Goal: Task Accomplishment & Management: Manage account settings

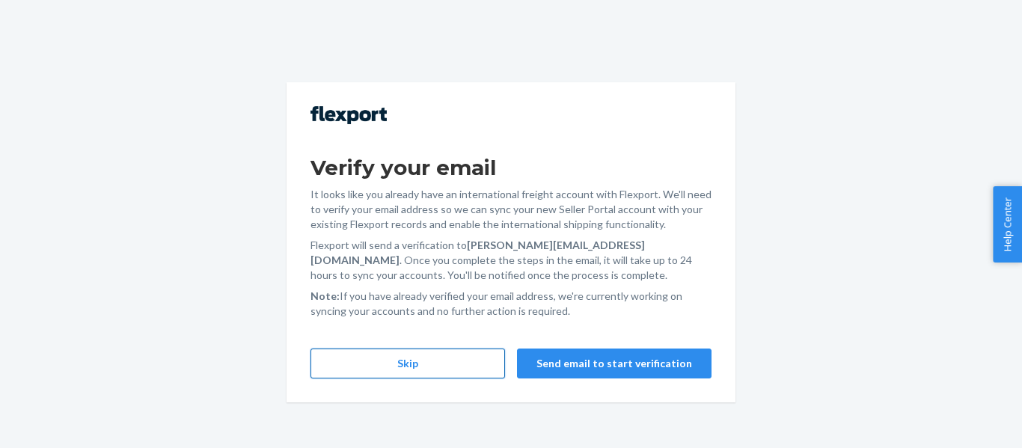
click at [463, 364] on button "Skip" at bounding box center [407, 364] width 195 height 30
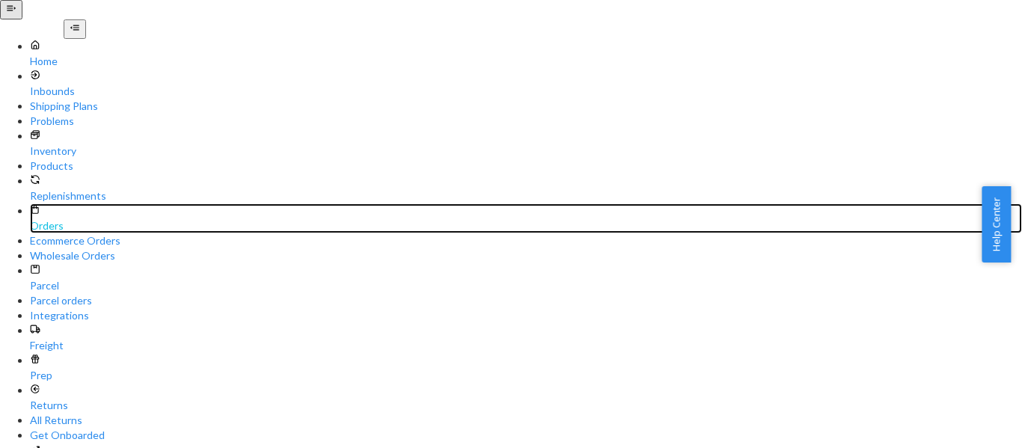
click at [52, 203] on div "Orders" at bounding box center [526, 218] width 992 height 30
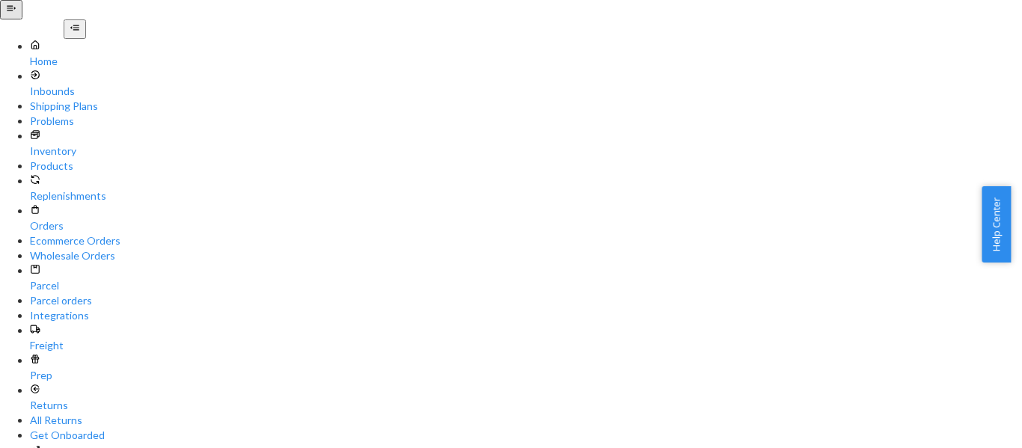
drag, startPoint x: 307, startPoint y: 75, endPoint x: 312, endPoint y: 89, distance: 15.1
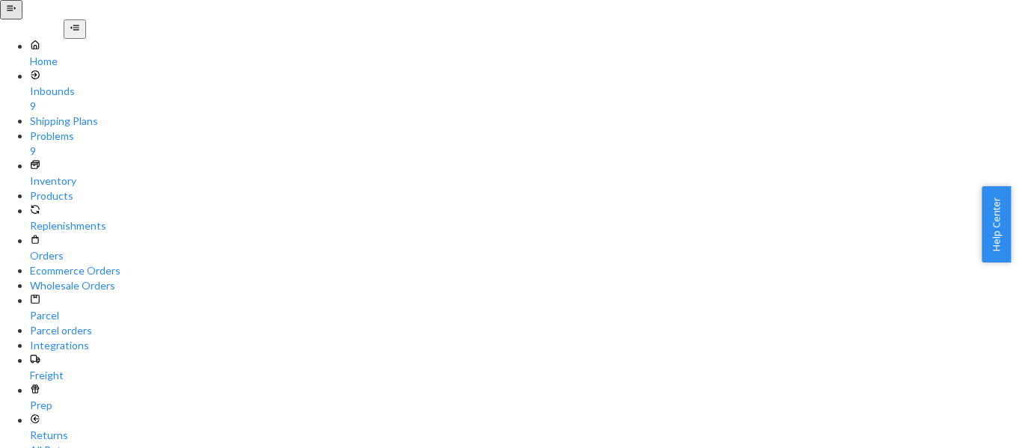
paste input "254607845"
type input "254607845"
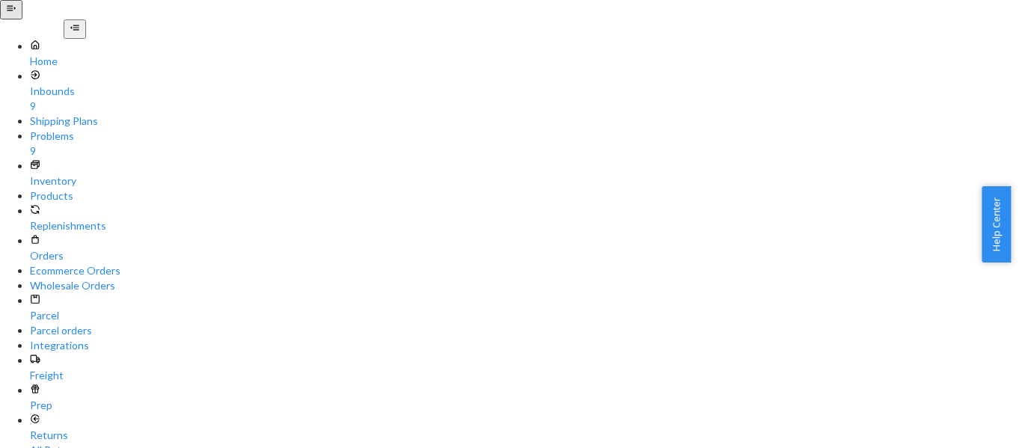
checkbox input "true"
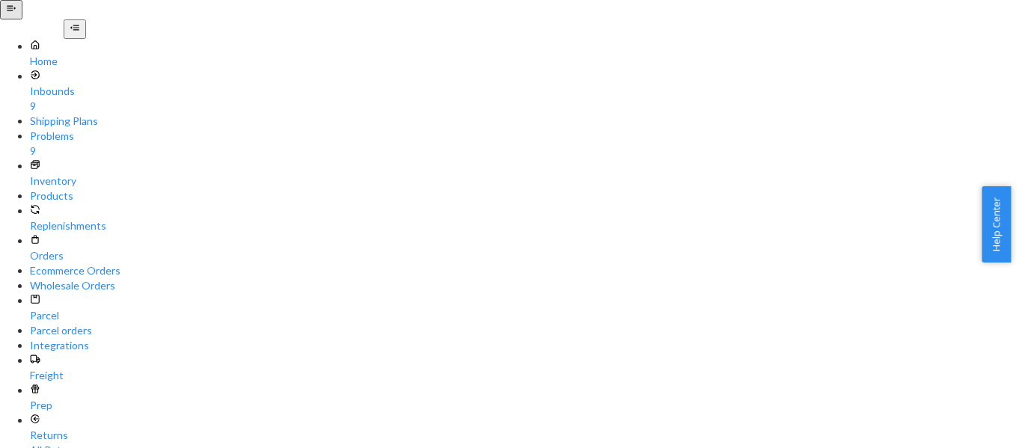
checkbox input "true"
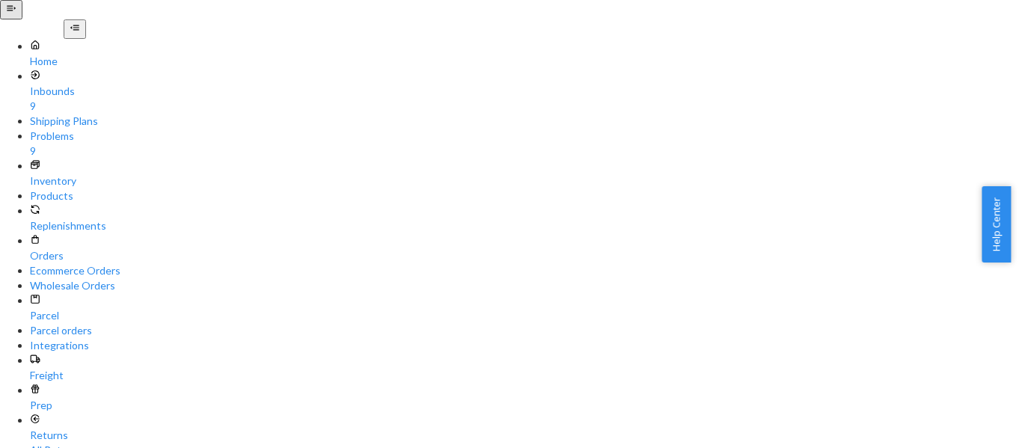
scroll to position [151, 0]
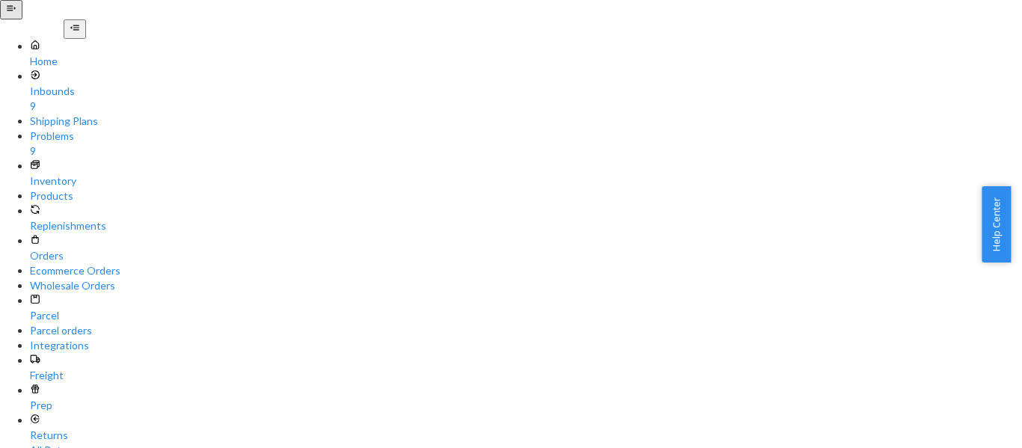
paste input "[EMAIL_ADDRESS][DOMAIN_NAME]"
type input "[EMAIL_ADDRESS][DOMAIN_NAME]"
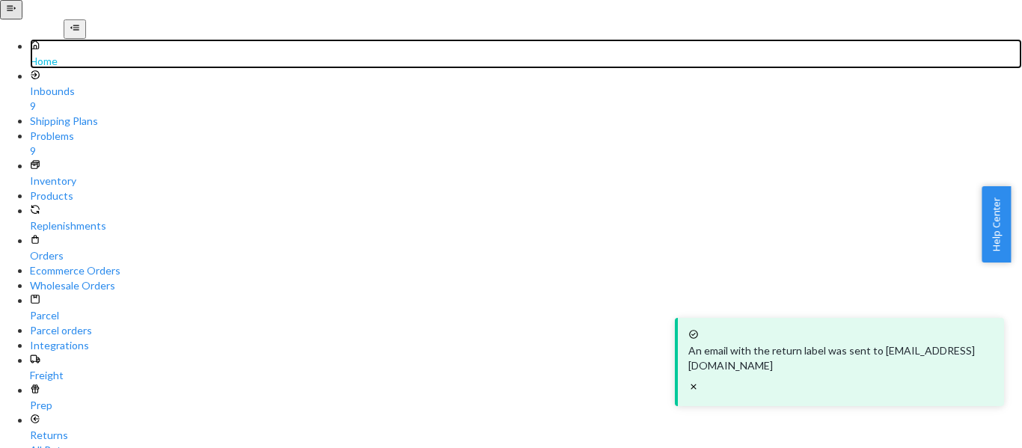
click at [76, 69] on div "Home" at bounding box center [526, 54] width 992 height 30
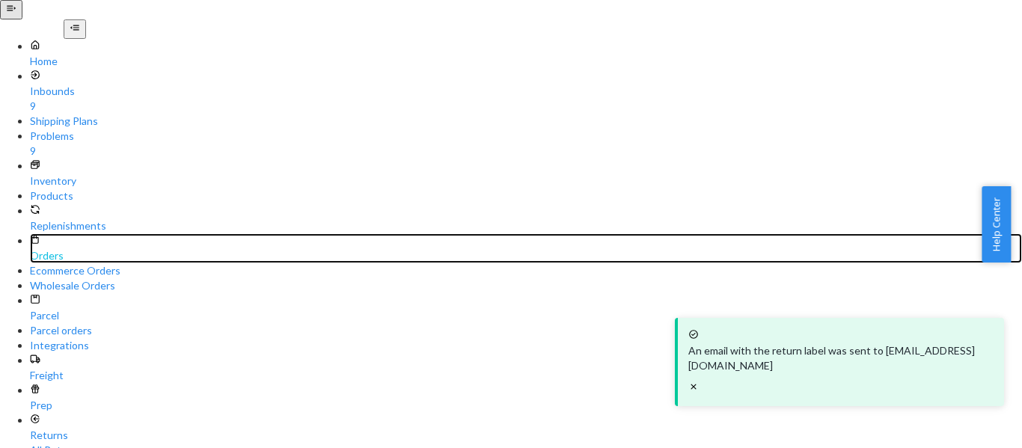
click at [96, 233] on div "Orders" at bounding box center [526, 248] width 992 height 30
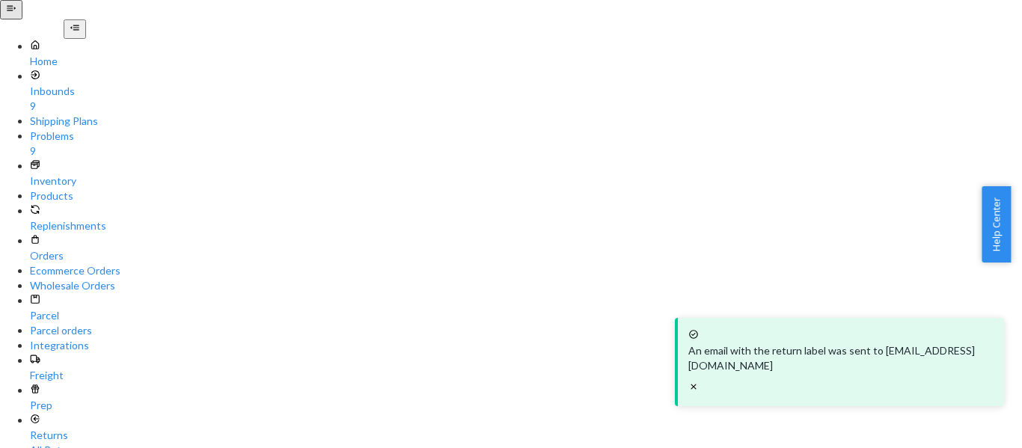
paste input "441"
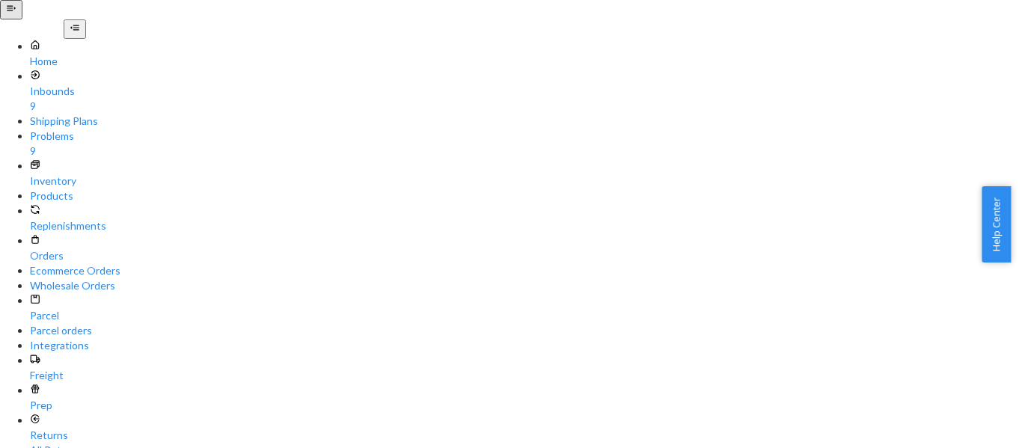
type input "254607441"
drag, startPoint x: 323, startPoint y: 170, endPoint x: 406, endPoint y: 190, distance: 85.5
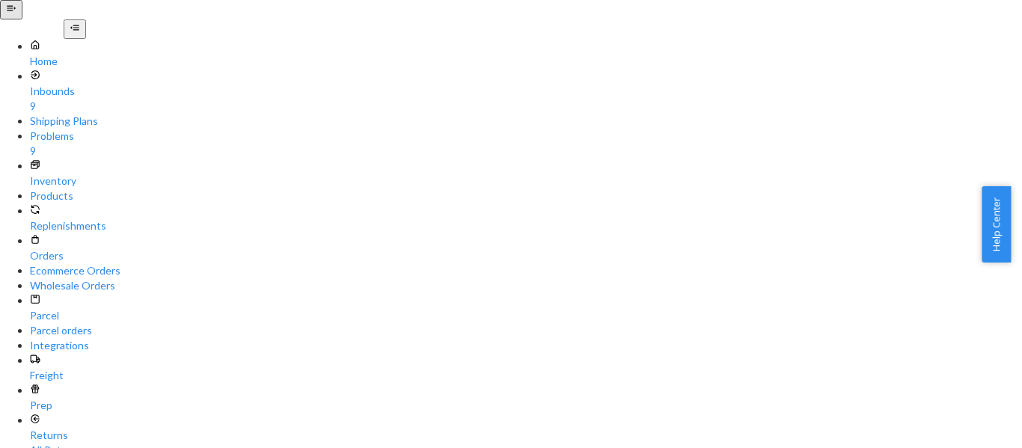
checkbox input "true"
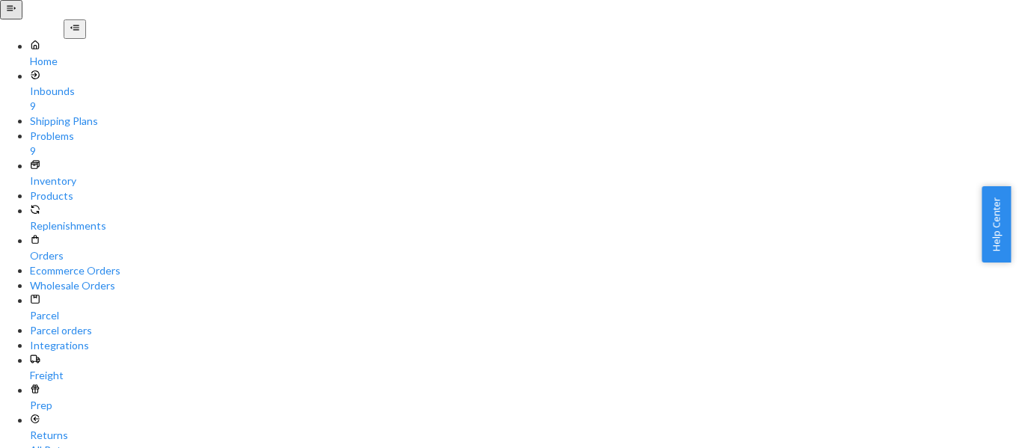
checkbox input "true"
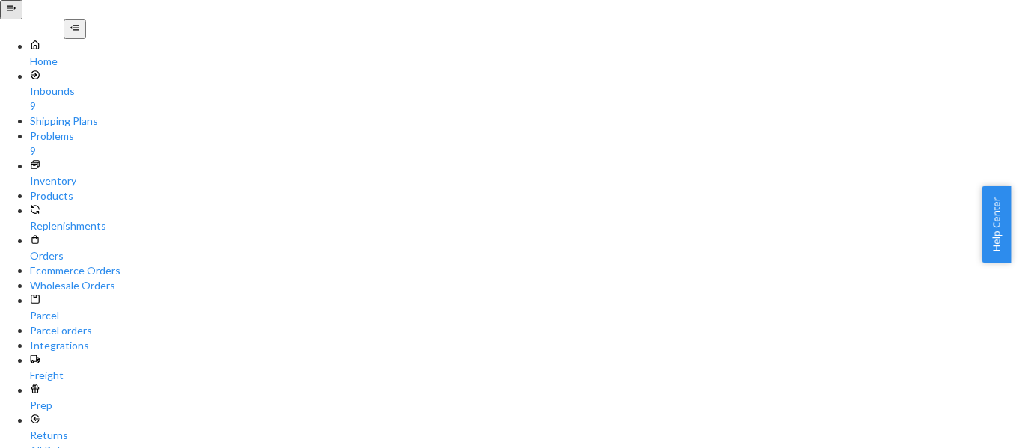
scroll to position [0, 0]
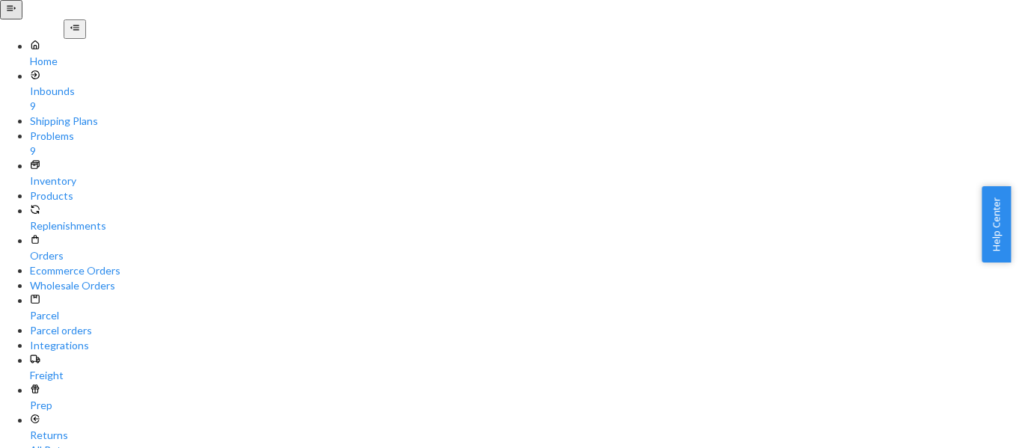
paste input "[EMAIL_ADDRESS][DOMAIN_NAME]"
type input "[EMAIL_ADDRESS][DOMAIN_NAME]"
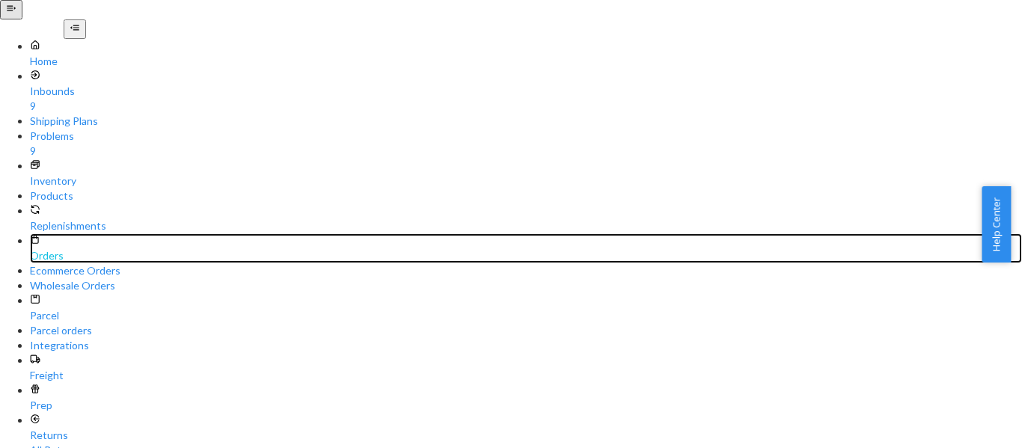
click at [70, 248] on div "Orders" at bounding box center [526, 255] width 992 height 15
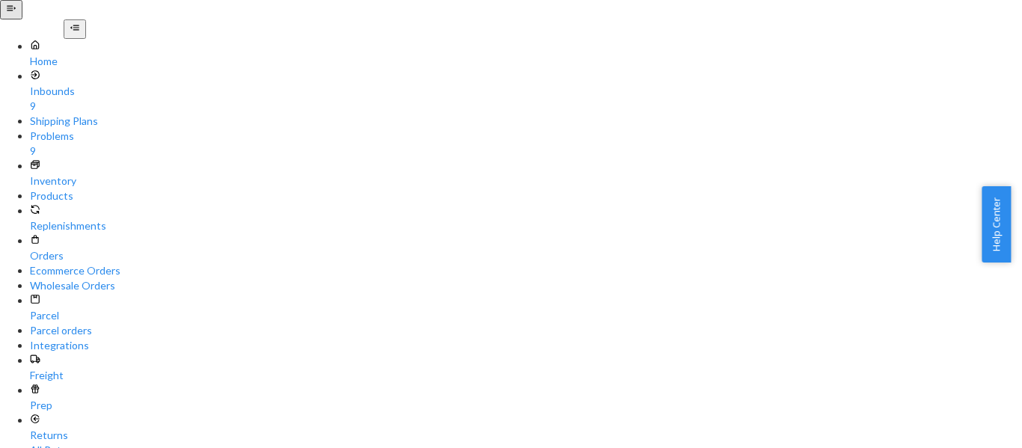
paste input "14600"
type input "254614600"
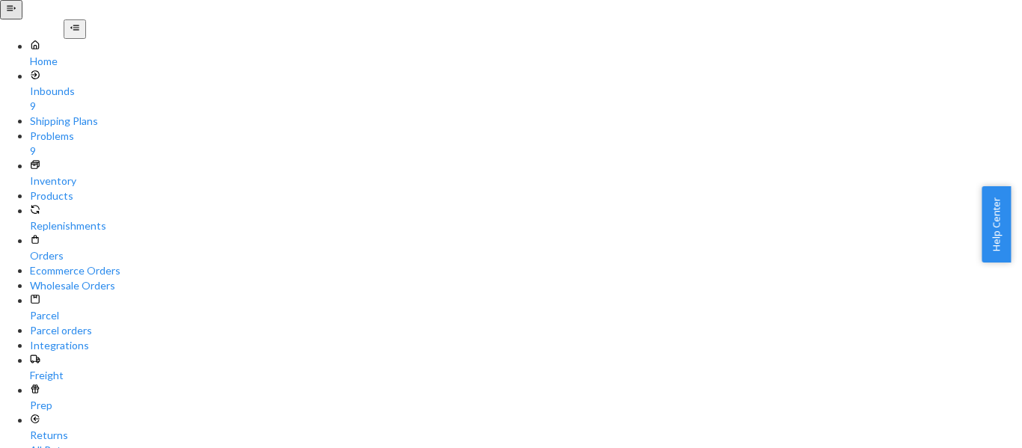
scroll to position [58, 0]
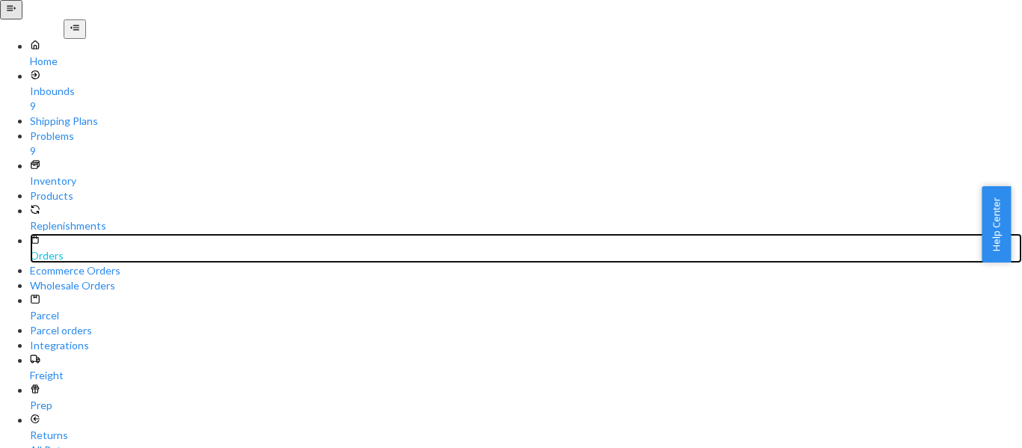
click at [92, 233] on link "Orders" at bounding box center [526, 248] width 992 height 30
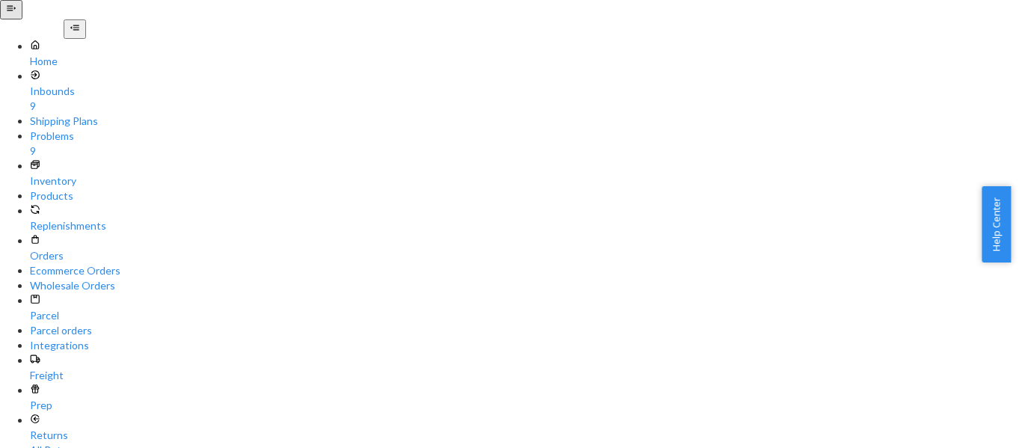
scroll to position [99, 0]
paste input "[EMAIL_ADDRESS][DOMAIN_NAME]"
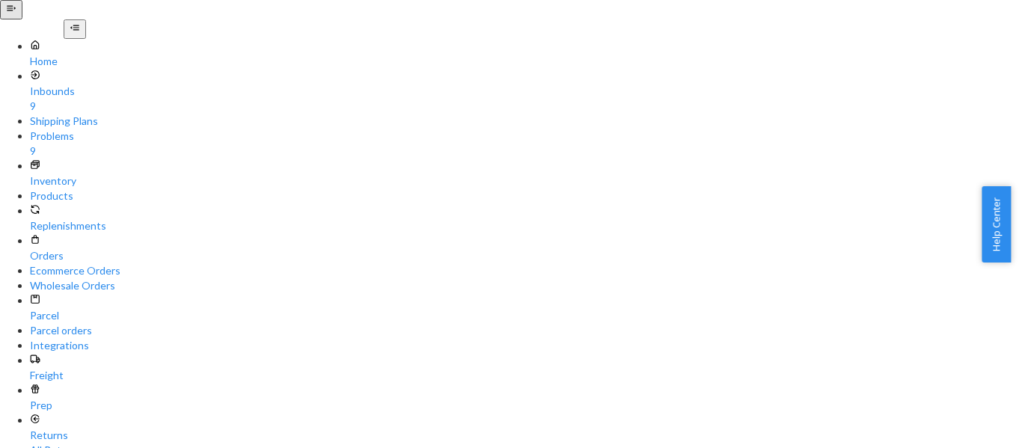
type input "[EMAIL_ADDRESS][DOMAIN_NAME]"
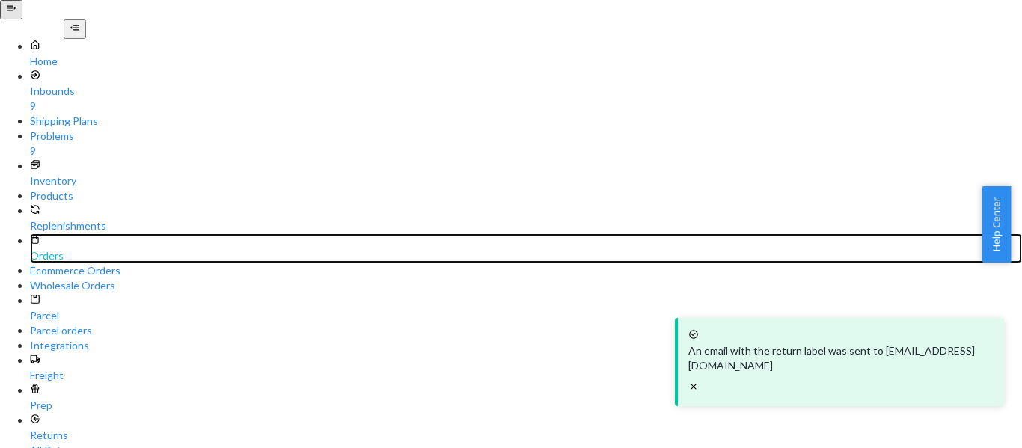
click at [79, 233] on div "Orders" at bounding box center [526, 248] width 992 height 30
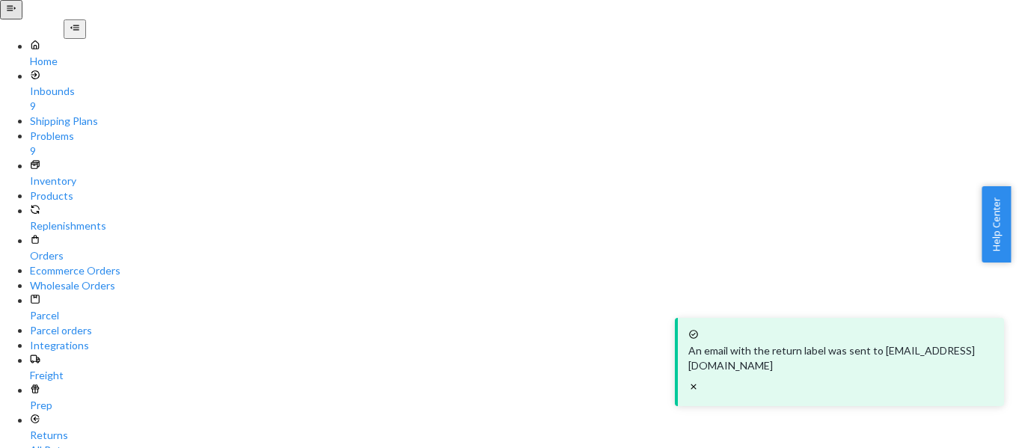
paste input "07614"
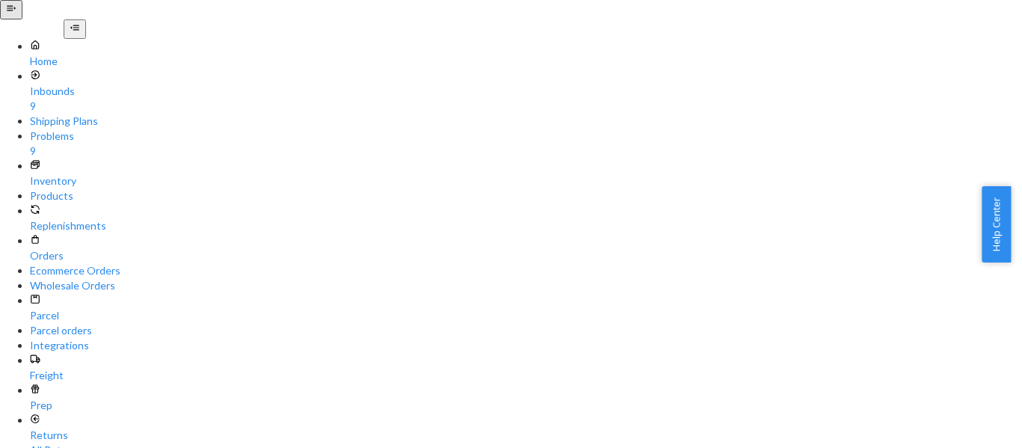
type input "254607614"
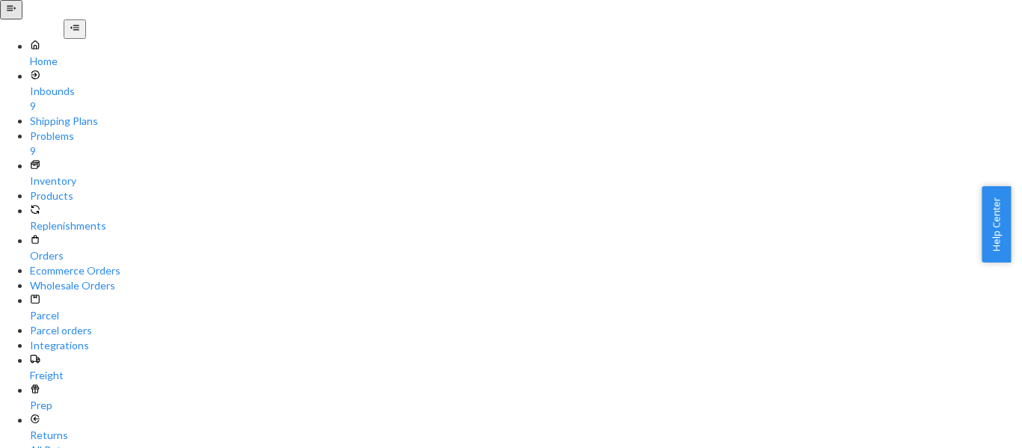
checkbox input "true"
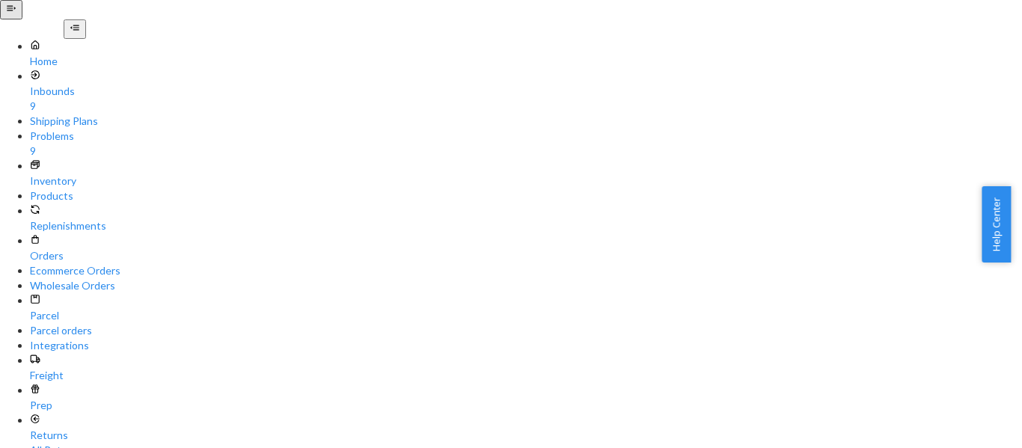
scroll to position [0, 0]
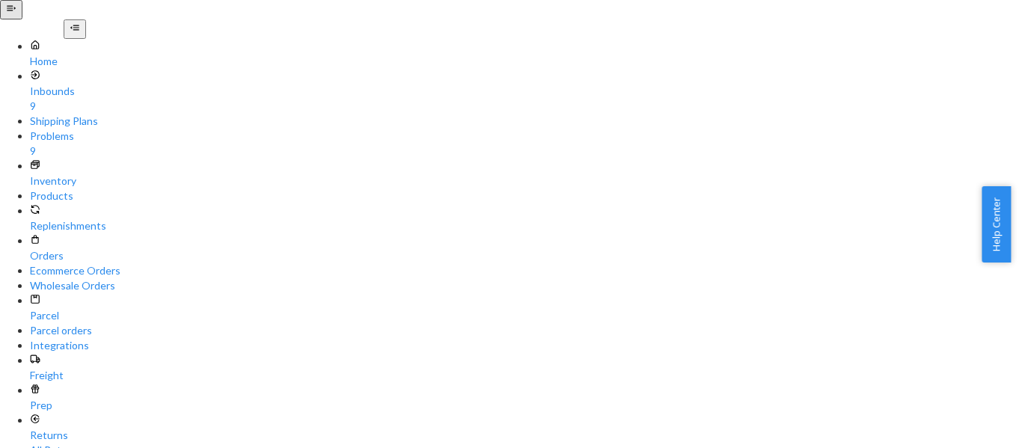
paste input "[EMAIL_ADDRESS][DOMAIN_NAME]"
type input "[EMAIL_ADDRESS][DOMAIN_NAME]"
